Goal: Task Accomplishment & Management: Manage account settings

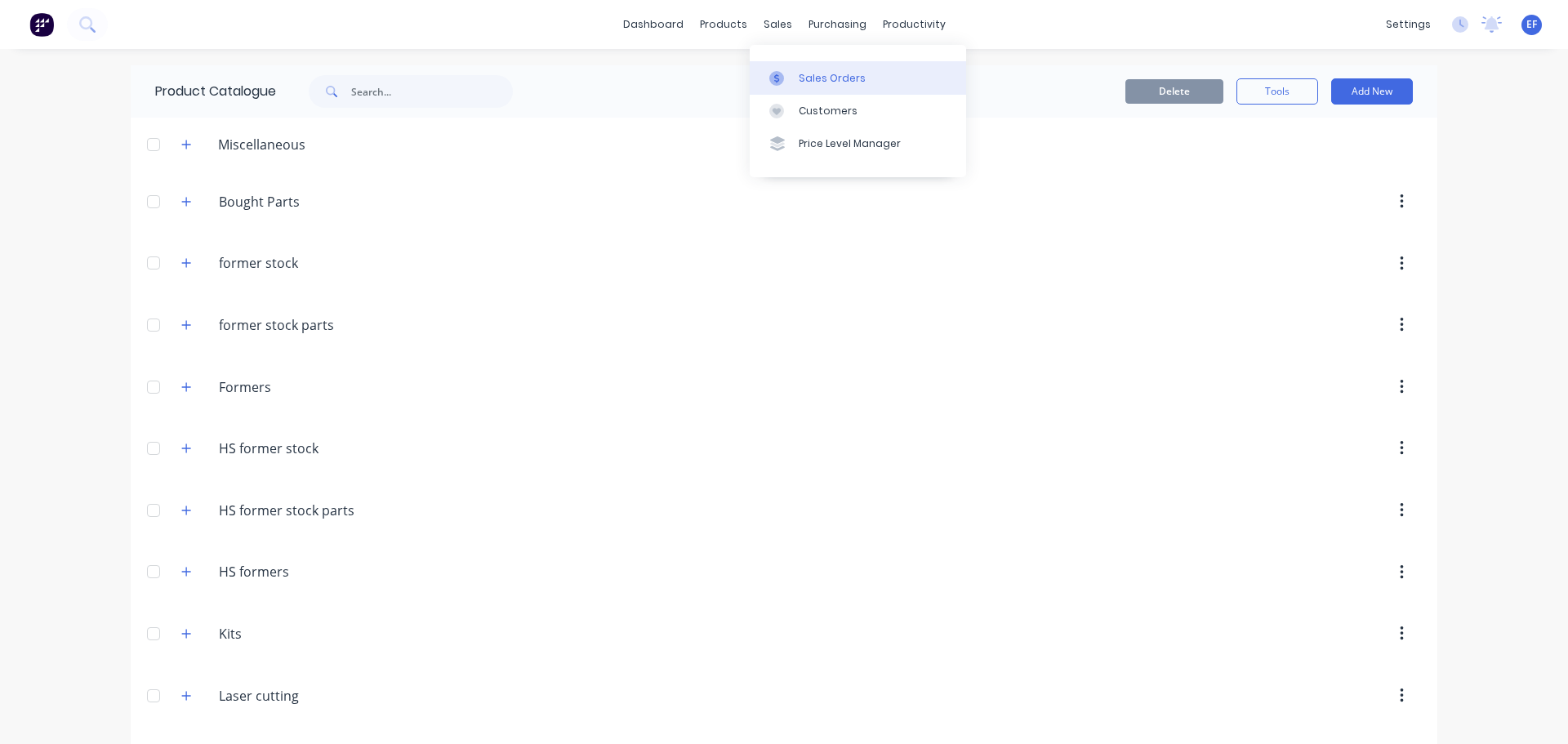
click at [780, 72] on icon at bounding box center [777, 78] width 15 height 15
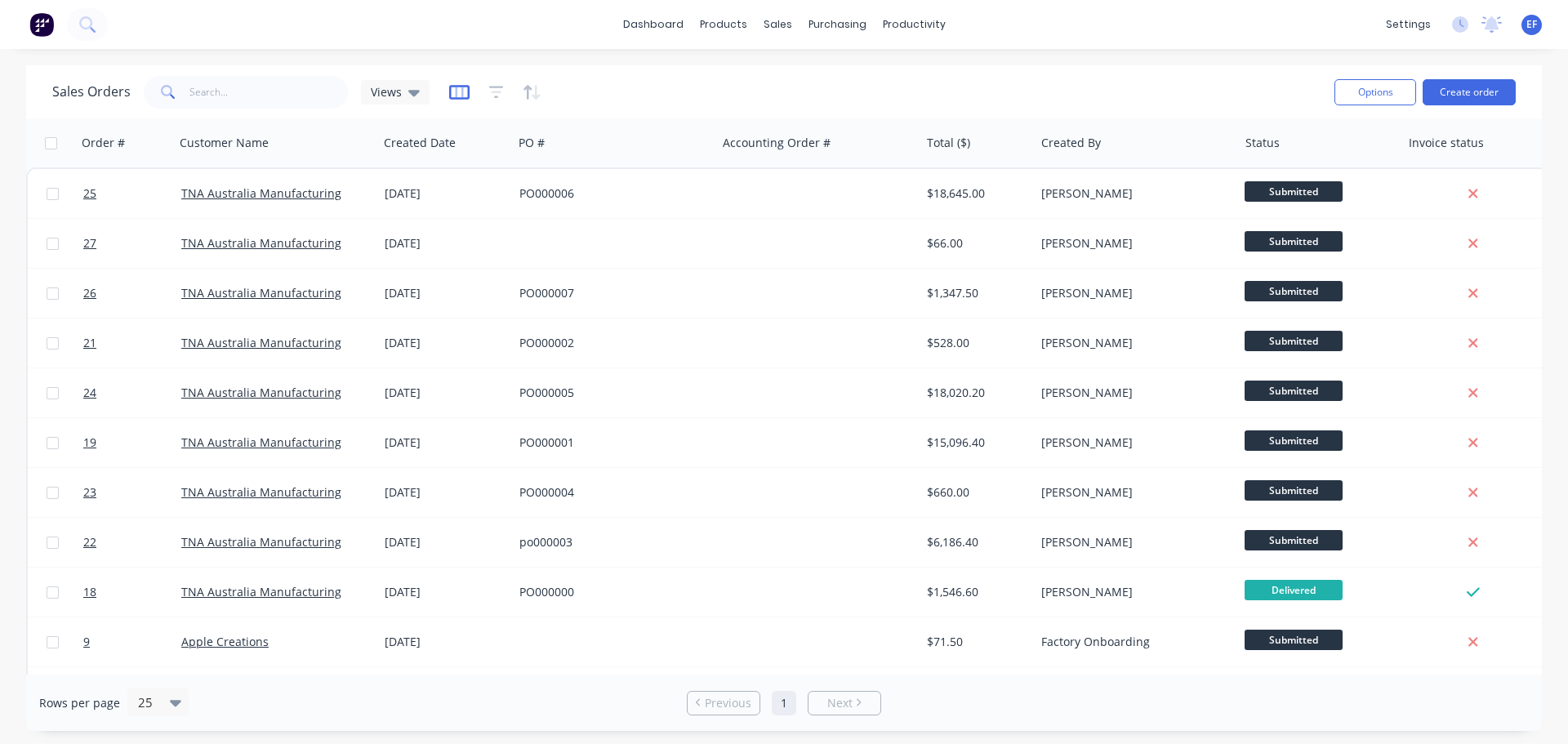
click at [455, 92] on icon "button" at bounding box center [459, 92] width 21 height 17
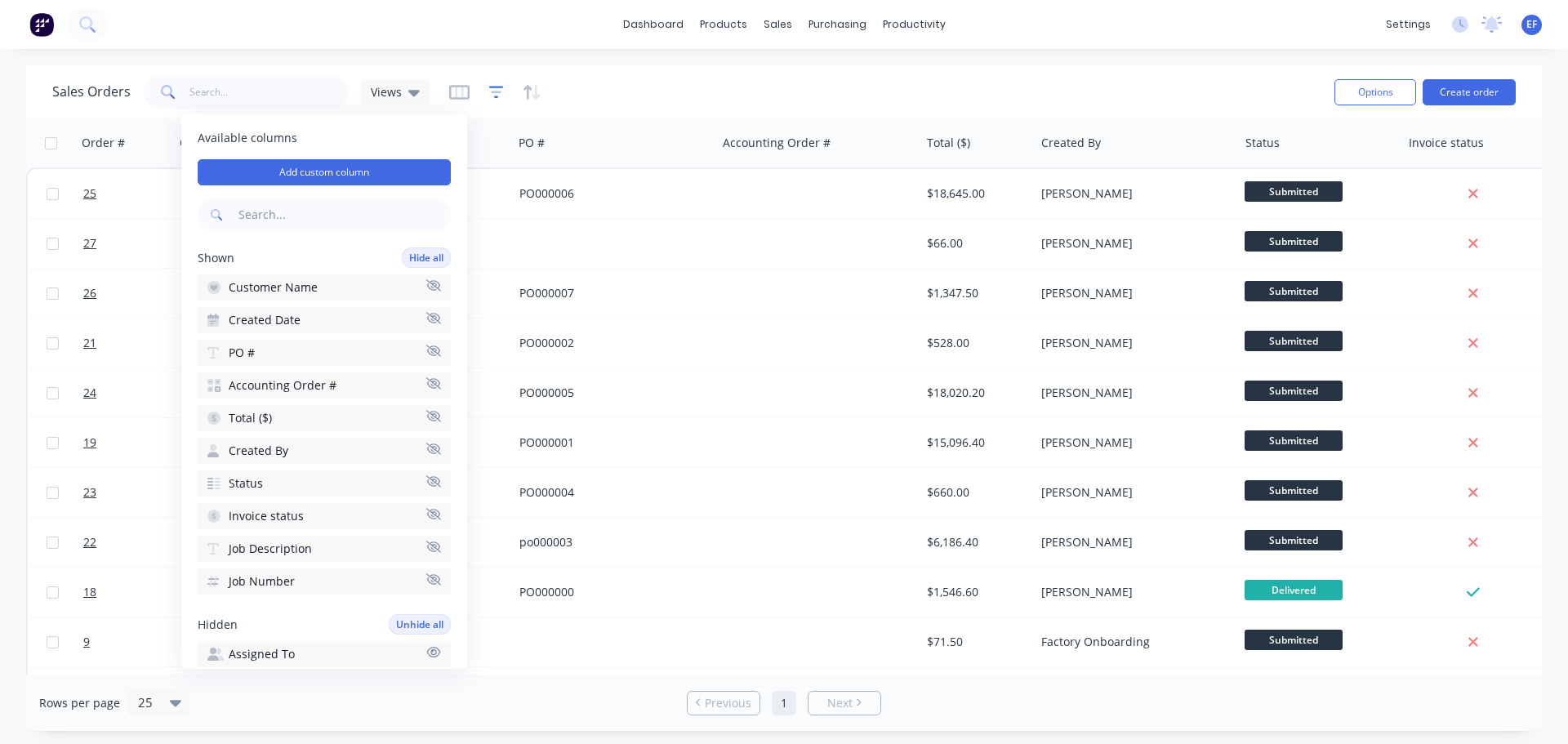
click at [497, 92] on icon "button" at bounding box center [496, 92] width 11 height 2
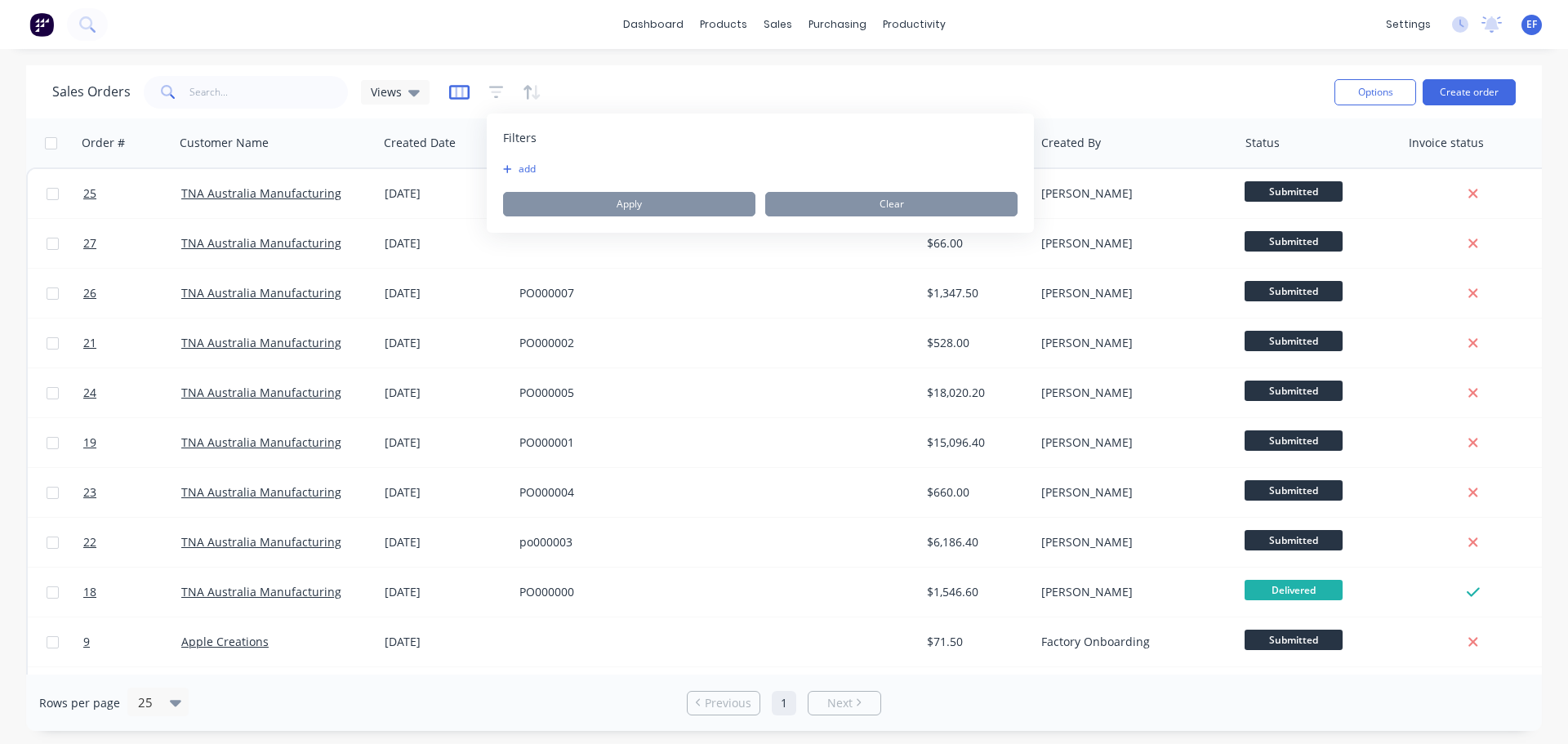
click at [454, 92] on icon "button" at bounding box center [459, 92] width 21 height 17
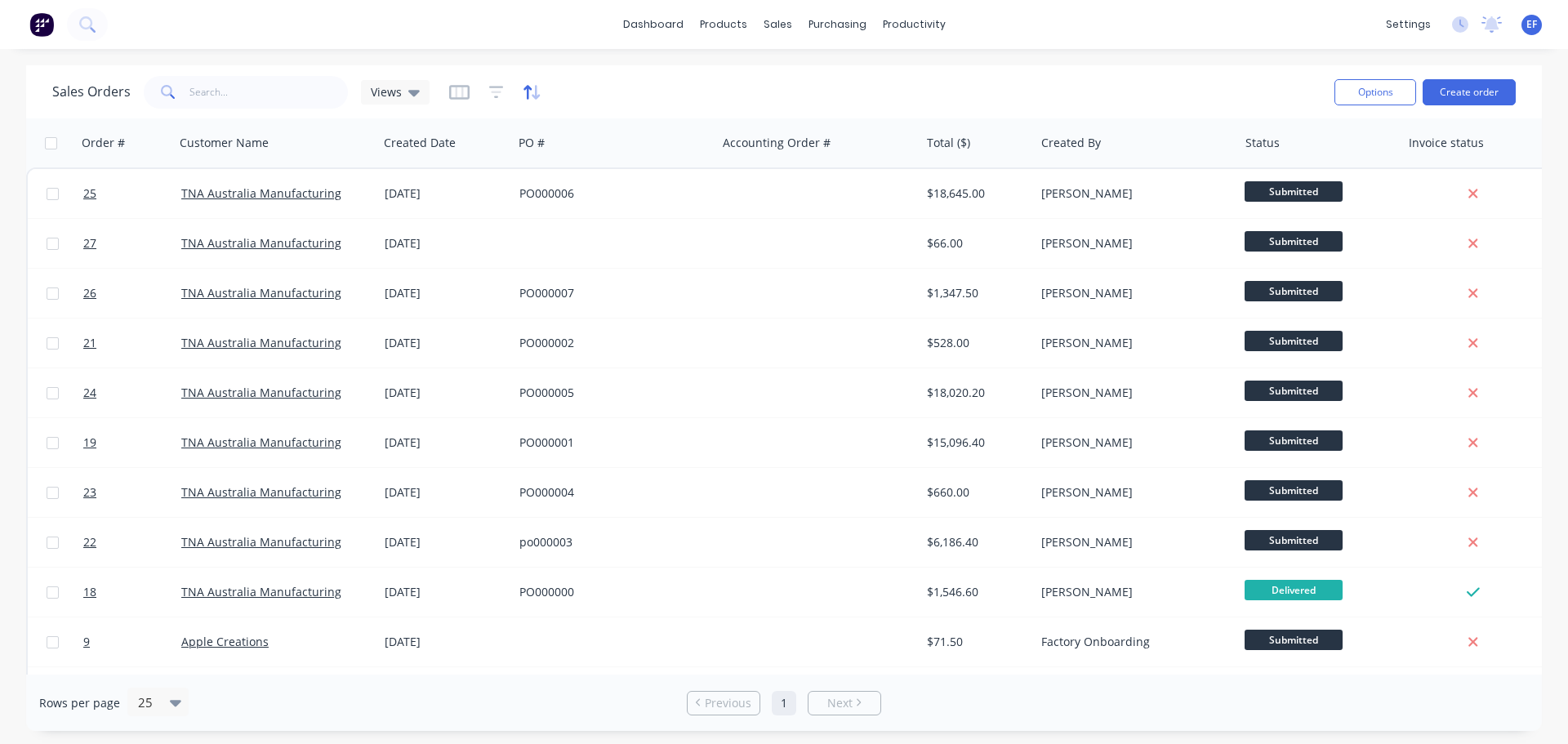
click at [524, 94] on icon "button" at bounding box center [532, 92] width 19 height 17
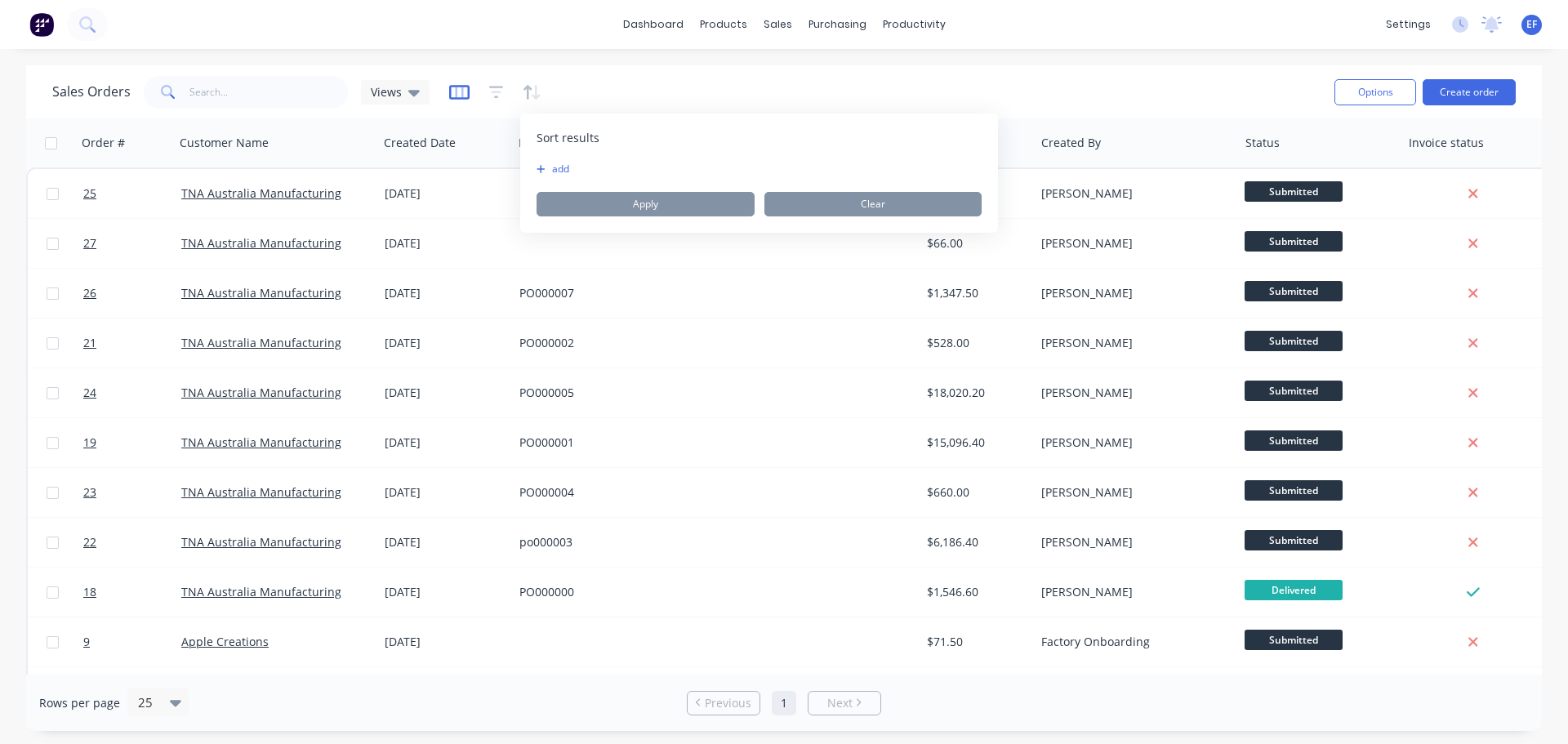
click at [455, 89] on icon "button" at bounding box center [459, 92] width 21 height 17
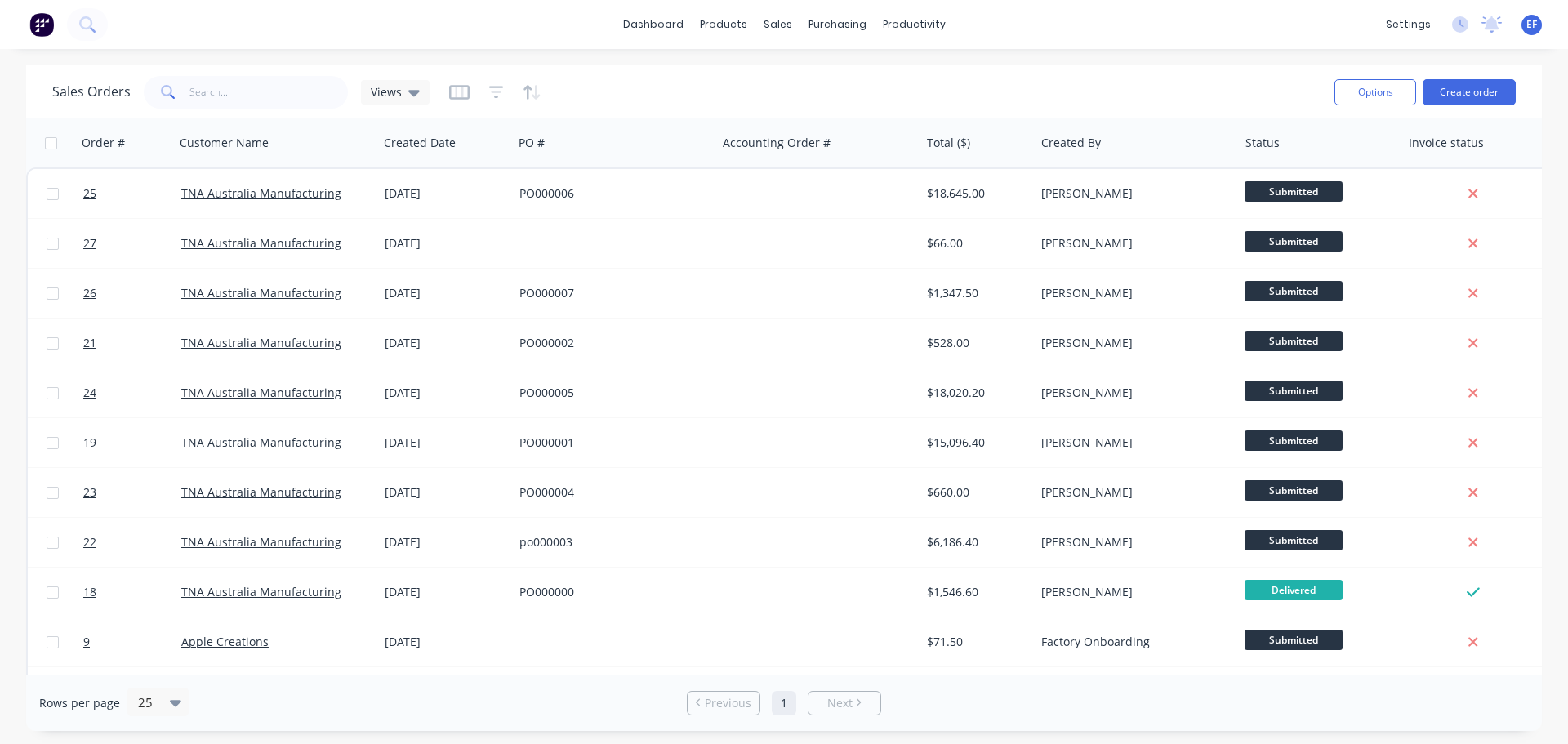
click at [606, 102] on div "Sales Orders Views" at bounding box center [687, 92] width 1269 height 40
drag, startPoint x: 777, startPoint y: 140, endPoint x: 735, endPoint y: 151, distance: 43.4
click at [735, 151] on div at bounding box center [763, 142] width 181 height 32
drag, startPoint x: 546, startPoint y: 145, endPoint x: 543, endPoint y: 157, distance: 12.4
click at [543, 157] on div at bounding box center [607, 142] width 181 height 32
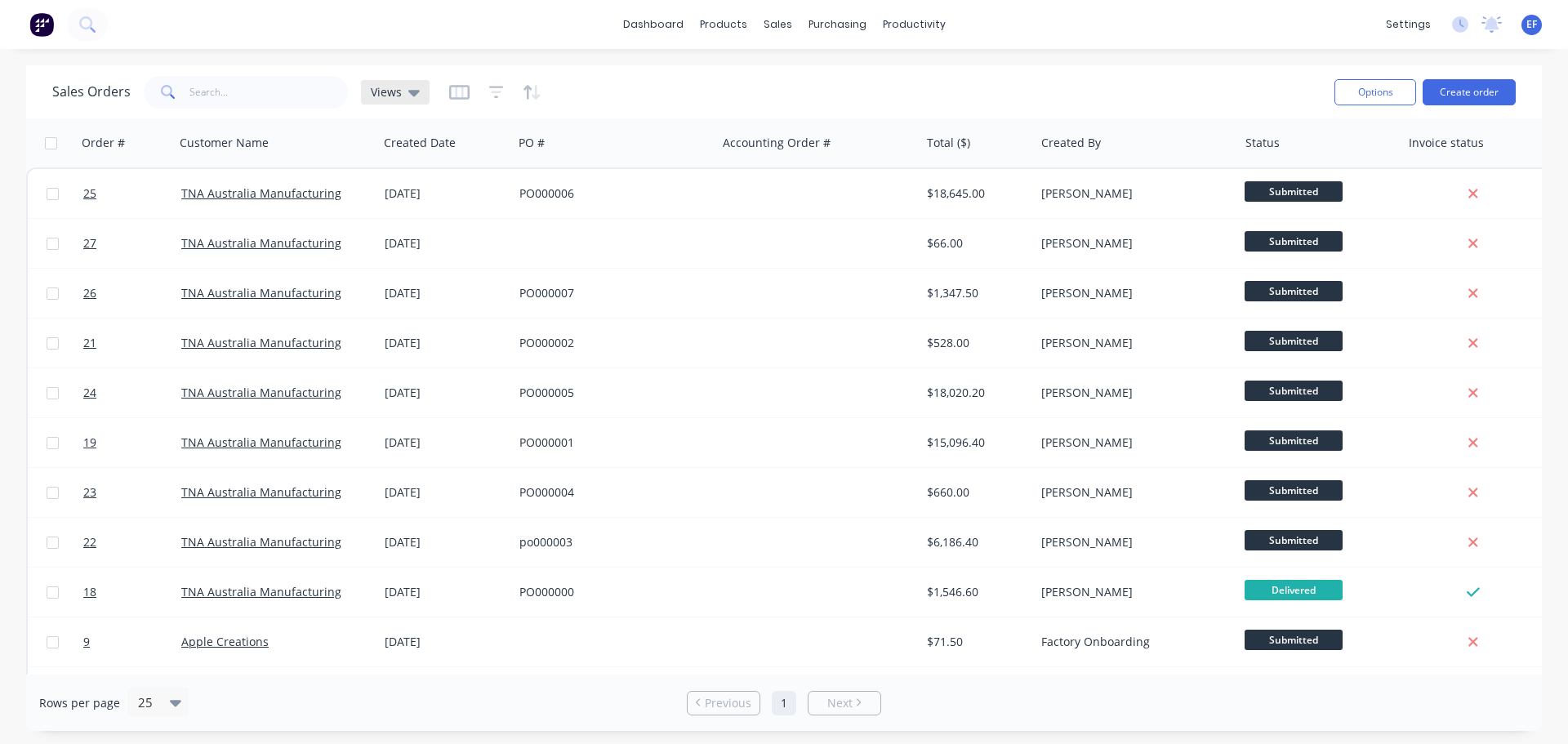
click at [409, 90] on icon at bounding box center [414, 93] width 12 height 7
click at [587, 93] on div "Sales Orders Views" at bounding box center [687, 92] width 1269 height 40
